Goal: Complete Application Form: Complete application form

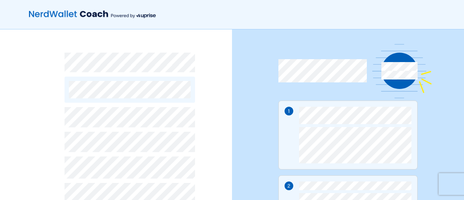
click at [212, 92] on div "By continuing, you accept NerdWallet’s Terms of Use and Privacy Policy and Upri…" at bounding box center [116, 188] width 232 height 318
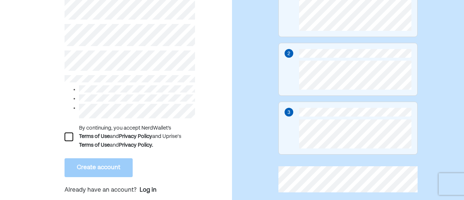
scroll to position [145, 0]
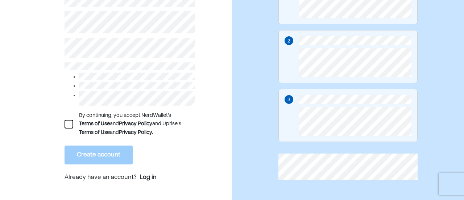
click at [70, 124] on div at bounding box center [69, 124] width 9 height 9
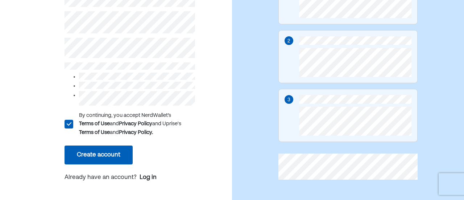
click at [94, 154] on button "Create account" at bounding box center [99, 154] width 68 height 19
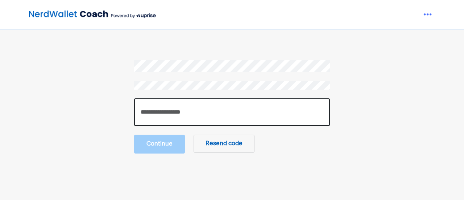
click at [182, 112] on input "number" at bounding box center [232, 112] width 196 height 28
paste input "******"
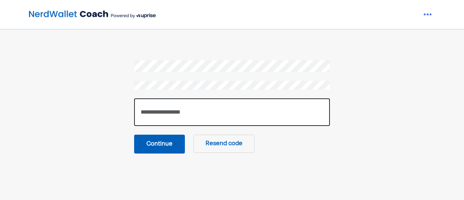
type input "******"
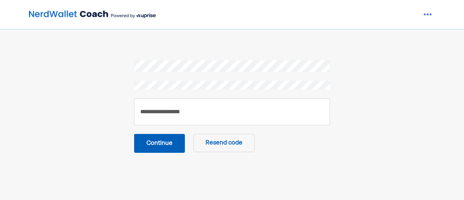
click at [170, 144] on button "Continue" at bounding box center [159, 143] width 51 height 19
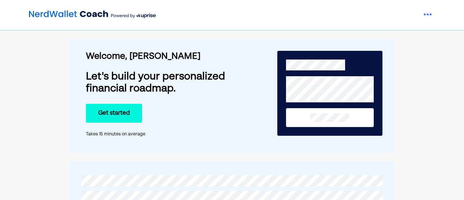
click at [116, 114] on button "Get started" at bounding box center [114, 113] width 56 height 19
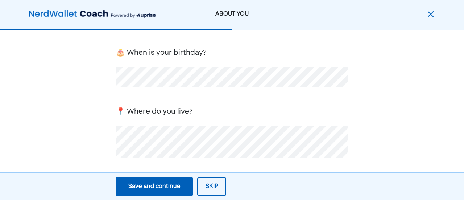
scroll to position [44, 0]
click at [175, 187] on div "Save and continue" at bounding box center [154, 186] width 52 height 9
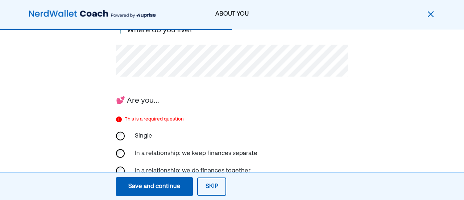
scroll to position [125, 0]
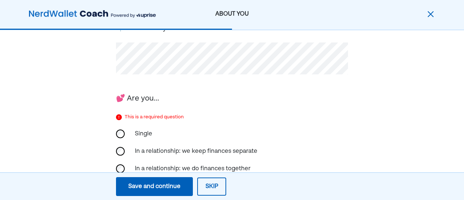
click at [408, 108] on div "First, we need the basics! 🎂 When is your birthday? 📍 Where do you live? 💕 Are …" at bounding box center [232, 126] width 464 height 443
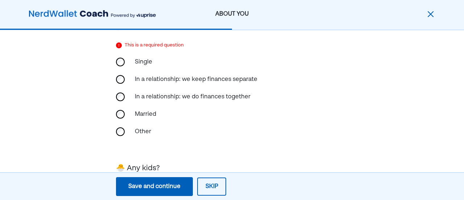
scroll to position [212, 0]
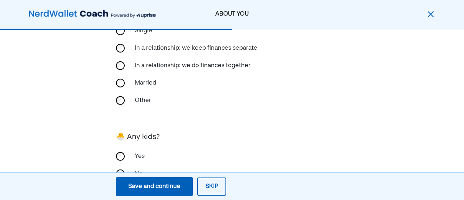
click at [407, 66] on div "First, we need the basics! 🎂 When is your birthday? 📍 Where do you live? 💕 Are …" at bounding box center [232, 23] width 464 height 411
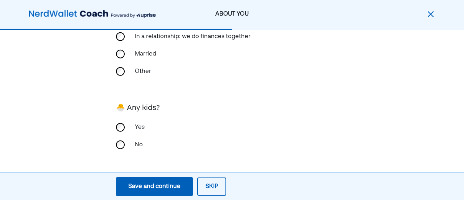
scroll to position [242, 0]
click at [164, 185] on div "Save and continue" at bounding box center [154, 186] width 52 height 9
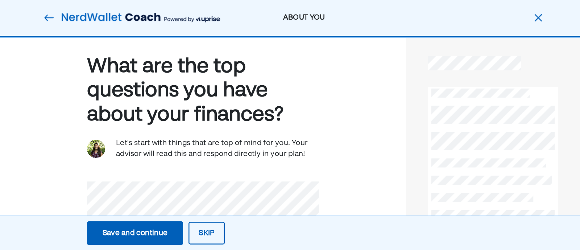
scroll to position [0, 0]
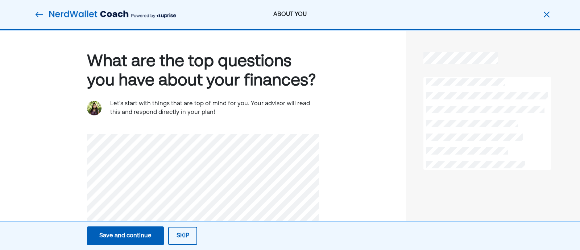
click at [145, 199] on div "Save and continue" at bounding box center [125, 235] width 52 height 9
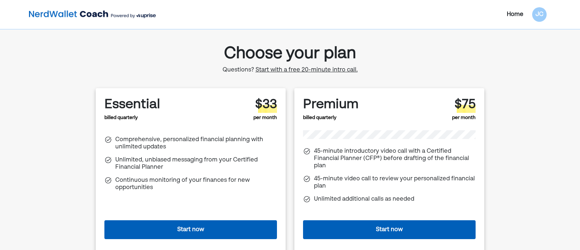
click at [395, 199] on button "Start now" at bounding box center [389, 229] width 173 height 19
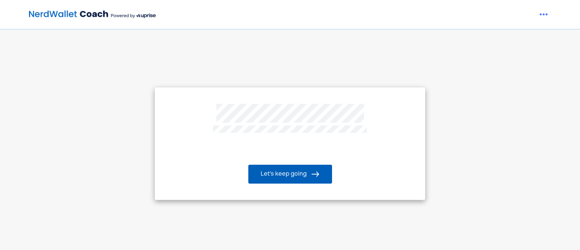
click at [298, 176] on button "Let’s keep going" at bounding box center [290, 174] width 84 height 19
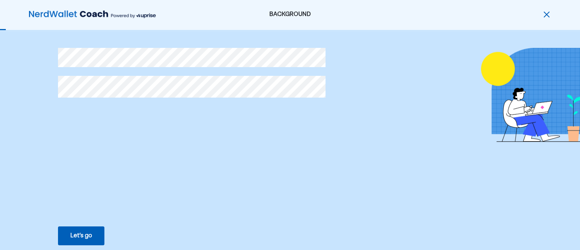
click at [82, 234] on div "Let’s go" at bounding box center [81, 235] width 22 height 9
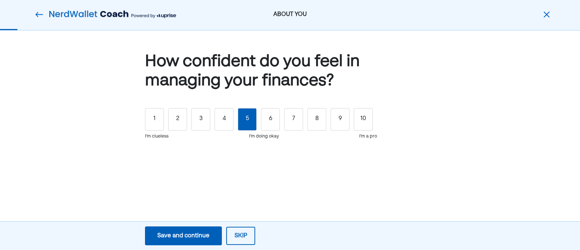
click at [253, 121] on div "5" at bounding box center [247, 119] width 19 height 22
click at [199, 235] on div "Save and continue" at bounding box center [183, 235] width 52 height 9
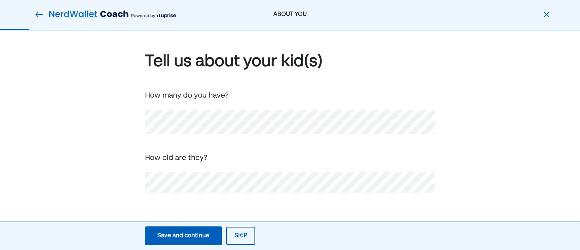
click at [536, 162] on div "Tell us about your kid(s) How many do you have? How old are they?" at bounding box center [290, 133] width 580 height 206
click at [178, 233] on div "Save and continue" at bounding box center [183, 235] width 52 height 9
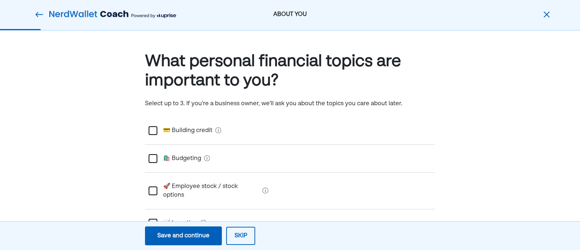
click at [156, 219] on div at bounding box center [153, 223] width 9 height 9
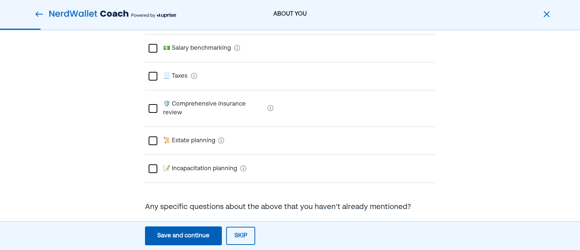
scroll to position [247, 0]
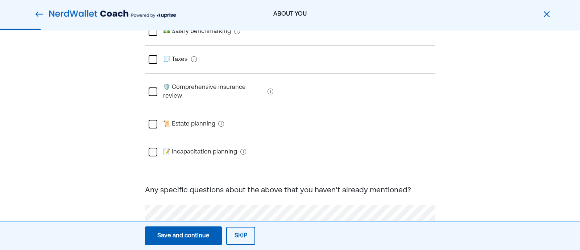
click at [188, 233] on div "Save and continue" at bounding box center [183, 235] width 52 height 9
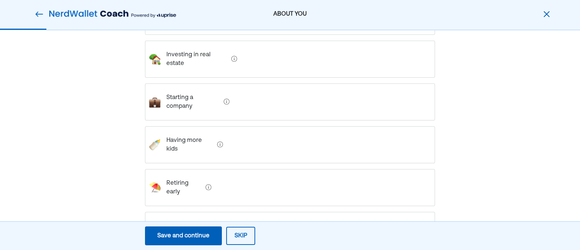
scroll to position [171, 0]
click at [183, 215] on debt "Paying off debt" at bounding box center [185, 229] width 48 height 29
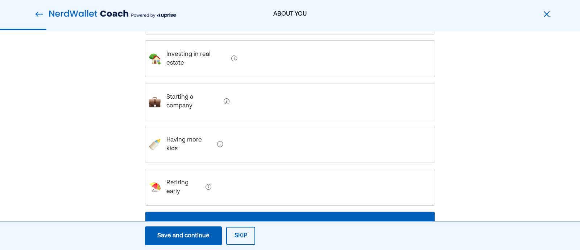
click at [200, 237] on div "Save and continue" at bounding box center [183, 235] width 52 height 9
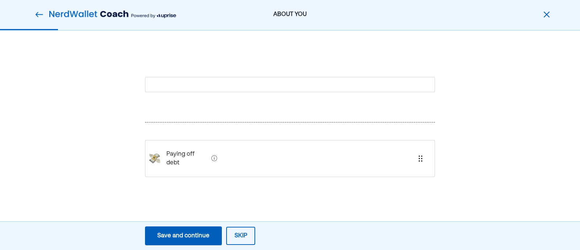
scroll to position [0, 0]
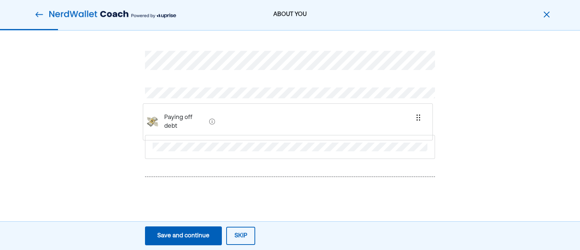
drag, startPoint x: 170, startPoint y: 184, endPoint x: 167, endPoint y: 121, distance: 63.1
click at [167, 121] on div "Paying off debt" at bounding box center [290, 131] width 290 height 197
click at [239, 211] on div at bounding box center [290, 224] width 290 height 36
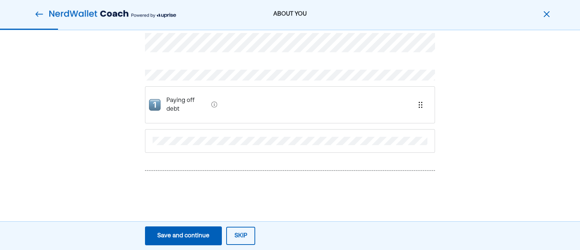
scroll to position [27, 0]
click at [198, 239] on div "Save and continue" at bounding box center [183, 235] width 52 height 9
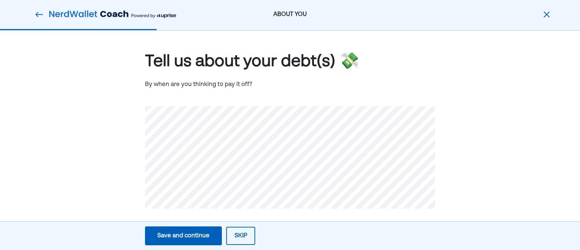
click at [174, 237] on div "Save and continue" at bounding box center [183, 235] width 52 height 9
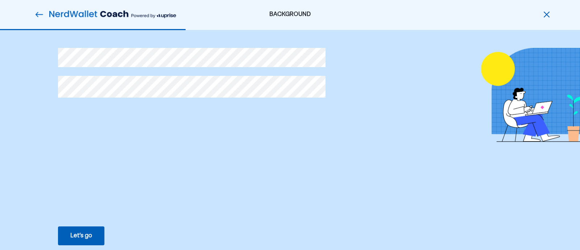
click at [75, 233] on div "Let’s go" at bounding box center [81, 235] width 22 height 9
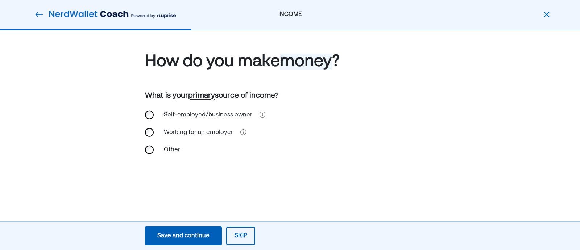
click at [153, 111] on div "Self-employed/business owner" at bounding box center [290, 114] width 290 height 17
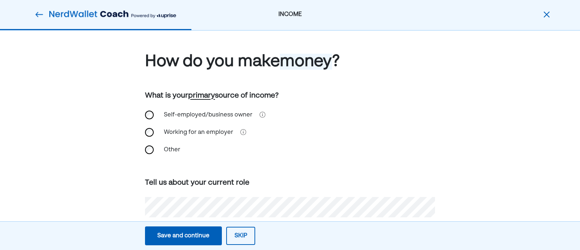
click at [189, 235] on div "Save and continue" at bounding box center [183, 235] width 52 height 9
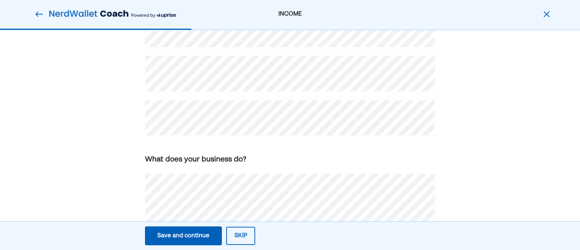
scroll to position [171, 0]
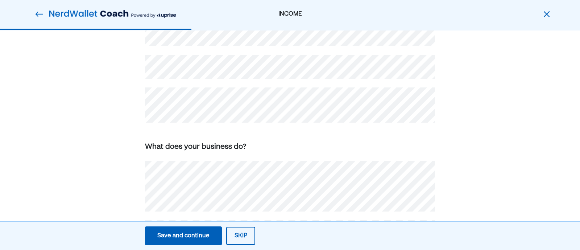
click at [183, 236] on div "Save and continue" at bounding box center [183, 235] width 52 height 9
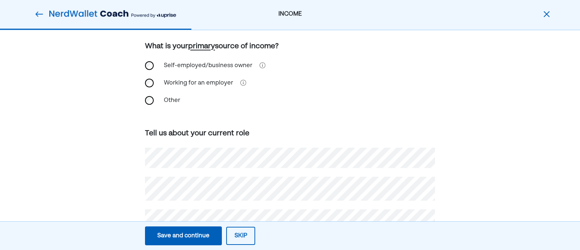
scroll to position [44, 0]
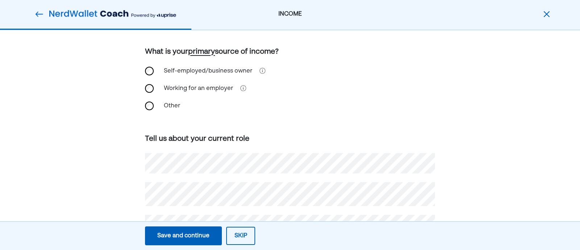
click at [183, 236] on div "Save and continue" at bounding box center [183, 235] width 52 height 9
click at [519, 105] on div "How do you make money ? What is your primary source of income? Self-employed/bu…" at bounding box center [290, 249] width 580 height 525
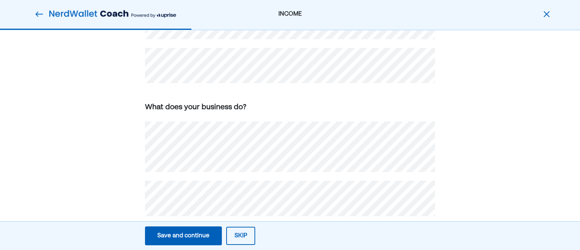
scroll to position [174, 0]
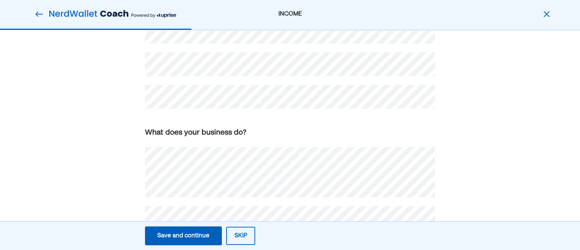
click at [88, 165] on div "How do you make money ? What is your primary source of income? Self-employed/bu…" at bounding box center [290, 114] width 580 height 514
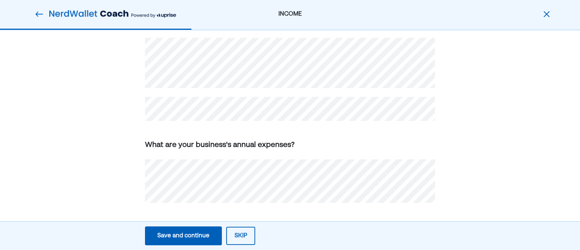
scroll to position [271, 0]
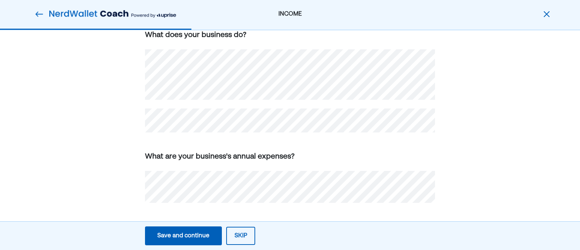
click at [193, 241] on button "Save and continue Save Save and continue" at bounding box center [183, 235] width 77 height 19
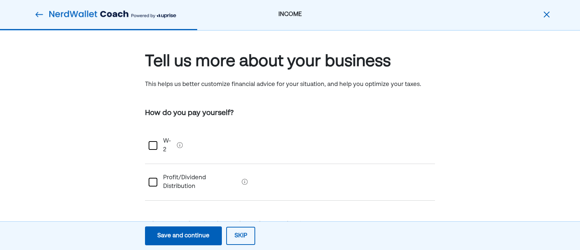
scroll to position [0, 0]
click at [42, 13] on img at bounding box center [39, 14] width 9 height 9
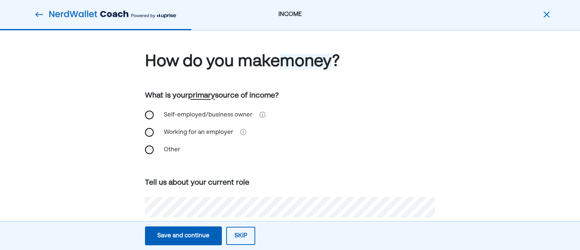
click at [103, 120] on div "How do you make money ? What is your primary source of income? Self-employed/bu…" at bounding box center [290, 194] width 580 height 328
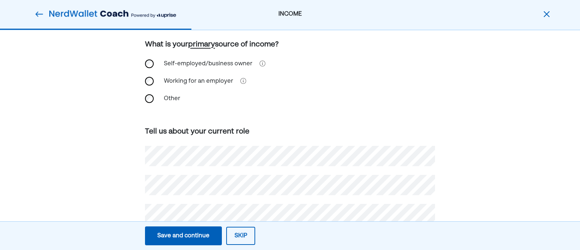
scroll to position [90, 0]
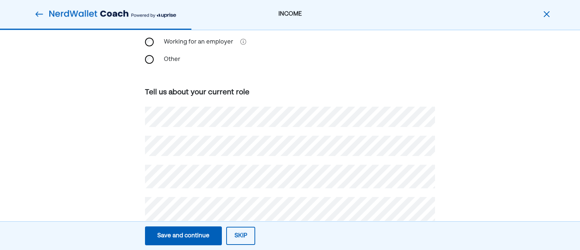
click at [105, 169] on div "How do you make money ? What is your primary source of income? Self-employed/bu…" at bounding box center [290, 104] width 580 height 328
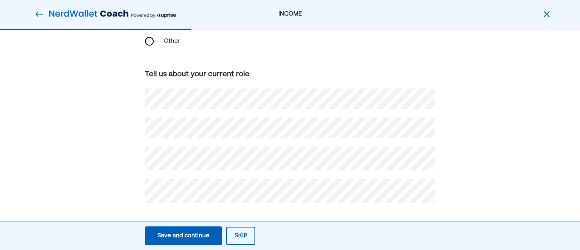
click at [167, 233] on div "Save and continue" at bounding box center [183, 235] width 52 height 9
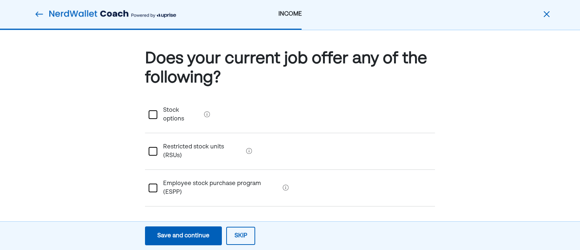
scroll to position [0, 0]
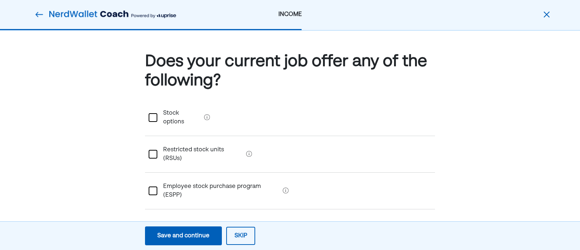
click at [182, 234] on div "Save and continue" at bounding box center [183, 235] width 52 height 9
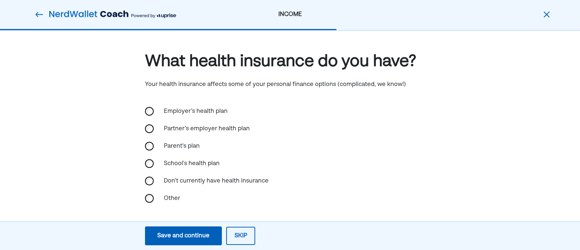
click at [203, 236] on div "Save and continue" at bounding box center [183, 235] width 52 height 9
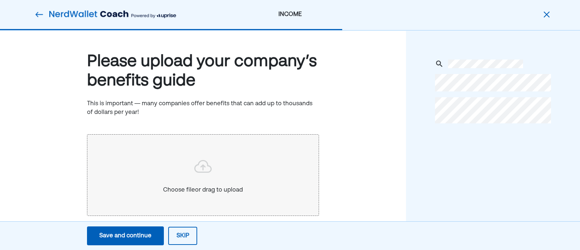
click at [136, 236] on div "Save and continue" at bounding box center [125, 235] width 52 height 9
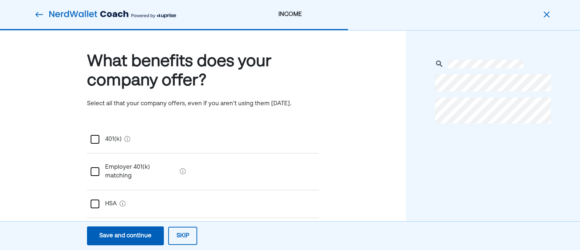
click at [43, 135] on div "What benefits does your company offer? Select all that your company offers, eve…" at bounding box center [203, 200] width 406 height 341
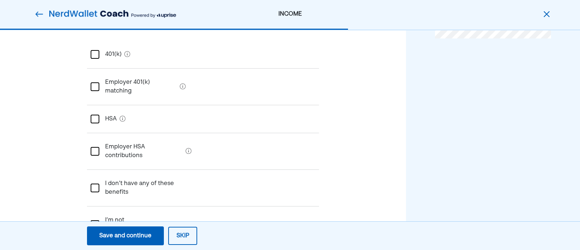
scroll to position [86, 0]
click at [95, 146] on div at bounding box center [95, 150] width 9 height 9
click at [141, 236] on div "Save and continue" at bounding box center [125, 235] width 52 height 9
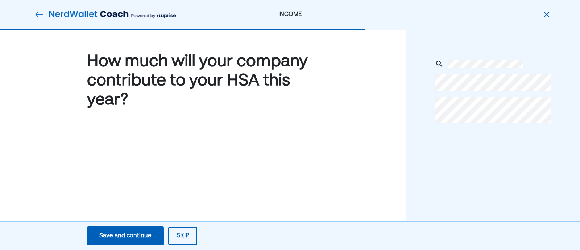
scroll to position [0, 0]
click at [123, 238] on div "Save and continue" at bounding box center [125, 235] width 52 height 9
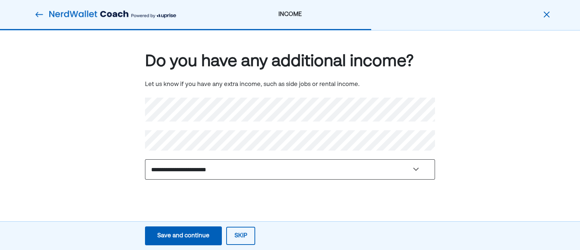
click at [191, 171] on select "**********" at bounding box center [290, 169] width 290 height 20
select select "********"
click at [145, 159] on select "**********" at bounding box center [290, 169] width 290 height 20
click at [193, 237] on div "Save and continue" at bounding box center [183, 235] width 52 height 9
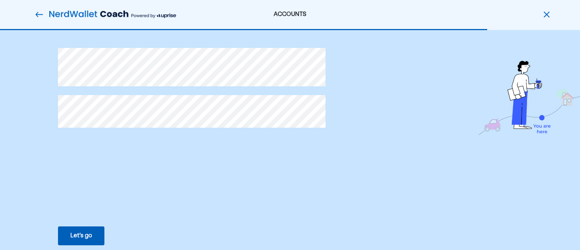
click at [83, 238] on div "Let’s go" at bounding box center [81, 235] width 22 height 9
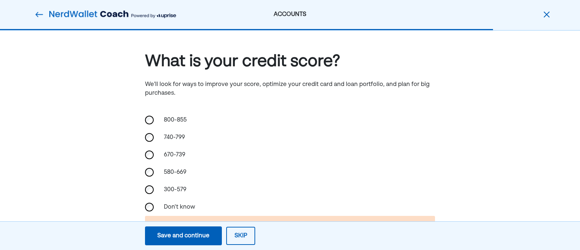
click at [199, 235] on div "Save and continue" at bounding box center [183, 235] width 52 height 9
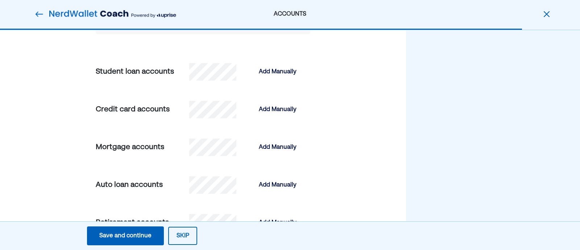
scroll to position [254, 0]
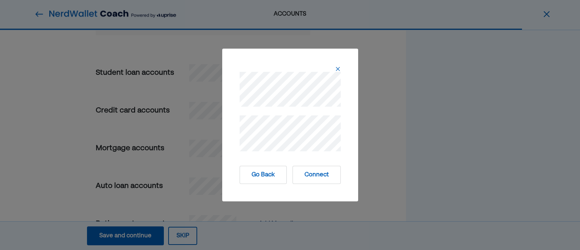
click at [317, 176] on button "Connect" at bounding box center [317, 175] width 48 height 18
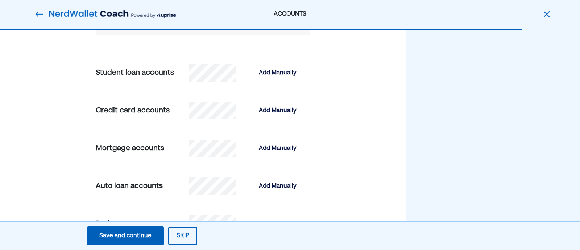
click at [452, 139] on div "Frequently Asked Questions Is this safe/encrypted/secure? Having trouble connec…" at bounding box center [493, 116] width 174 height 679
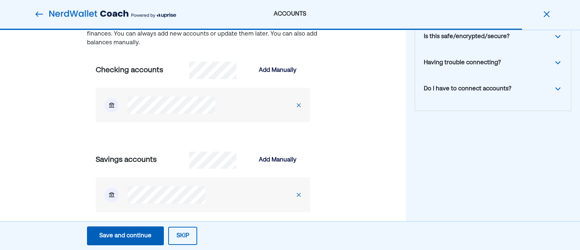
scroll to position [61, 0]
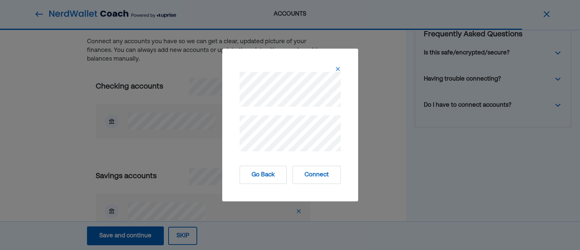
click at [318, 180] on button "Connect" at bounding box center [317, 175] width 48 height 18
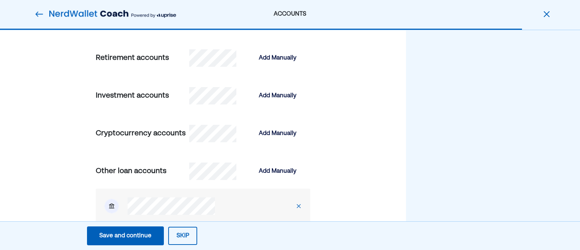
scroll to position [512, 0]
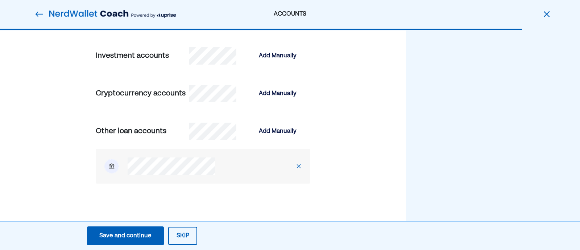
click at [122, 235] on div "Save and continue" at bounding box center [125, 235] width 52 height 9
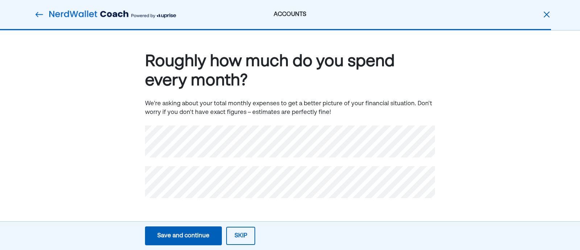
click at [500, 116] on div "Roughly how much do you spend every month? We're asking about your total monthl…" at bounding box center [290, 135] width 580 height 211
click at [194, 235] on div "Save and continue" at bounding box center [183, 235] width 52 height 9
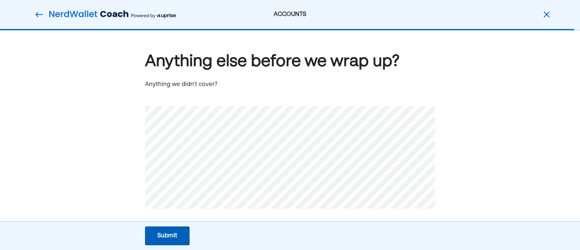
click at [164, 231] on div "Submit" at bounding box center [167, 235] width 20 height 9
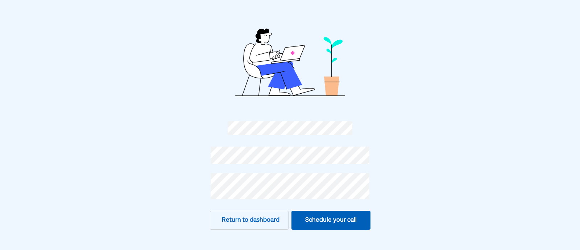
click at [315, 220] on button "Schedule your call" at bounding box center [330, 220] width 79 height 19
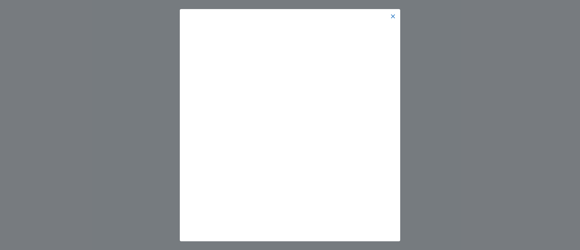
click at [392, 14] on img at bounding box center [393, 16] width 6 height 6
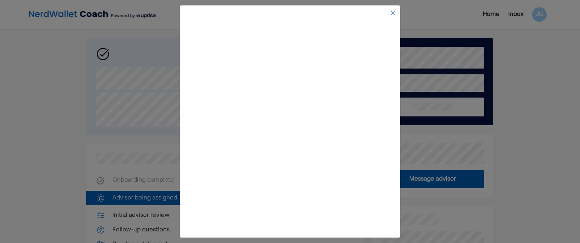
click at [390, 11] on img at bounding box center [393, 13] width 6 height 6
click at [393, 11] on img at bounding box center [393, 13] width 6 height 6
